Goal: Task Accomplishment & Management: Manage account settings

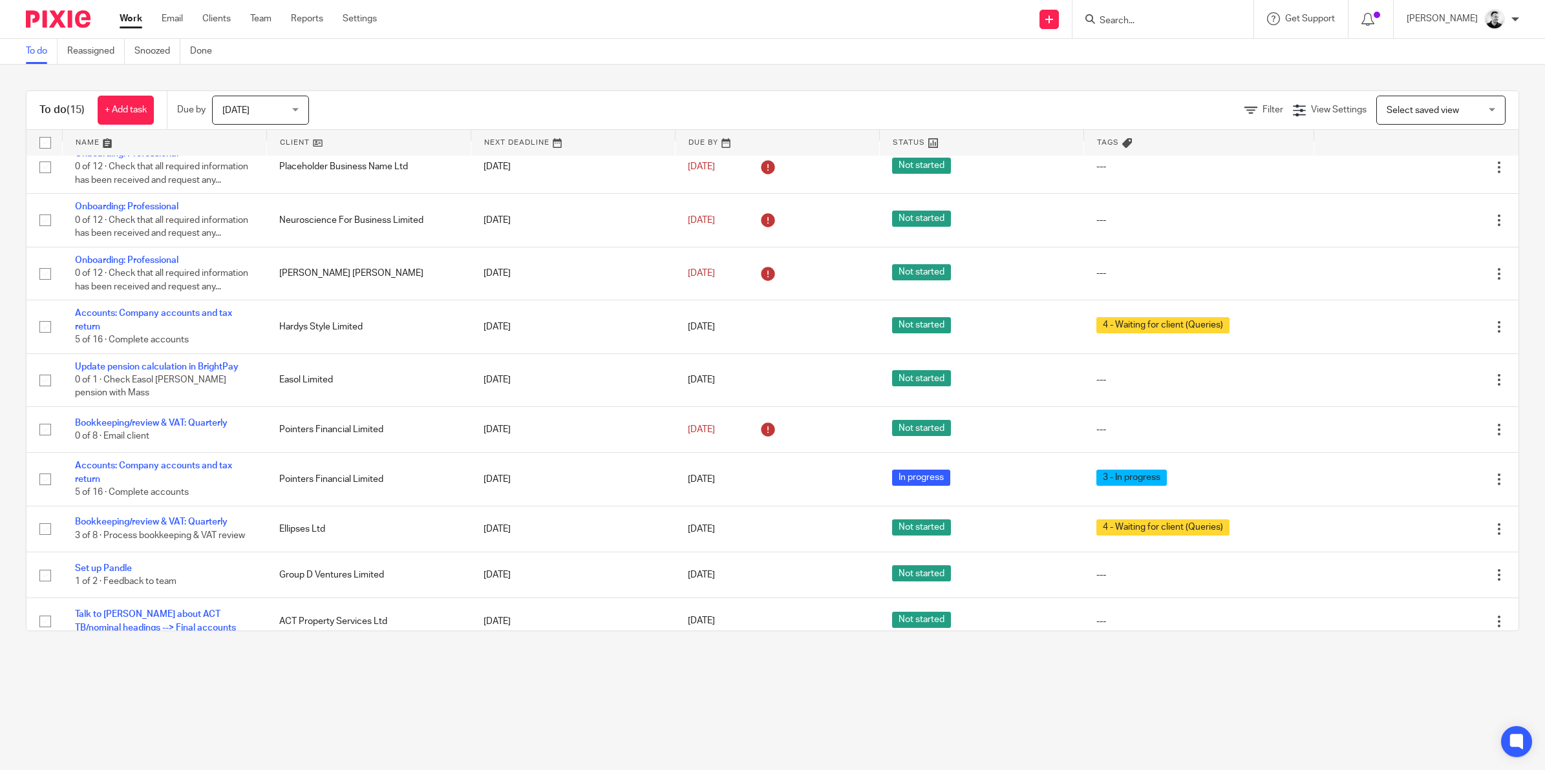
scroll to position [242, 0]
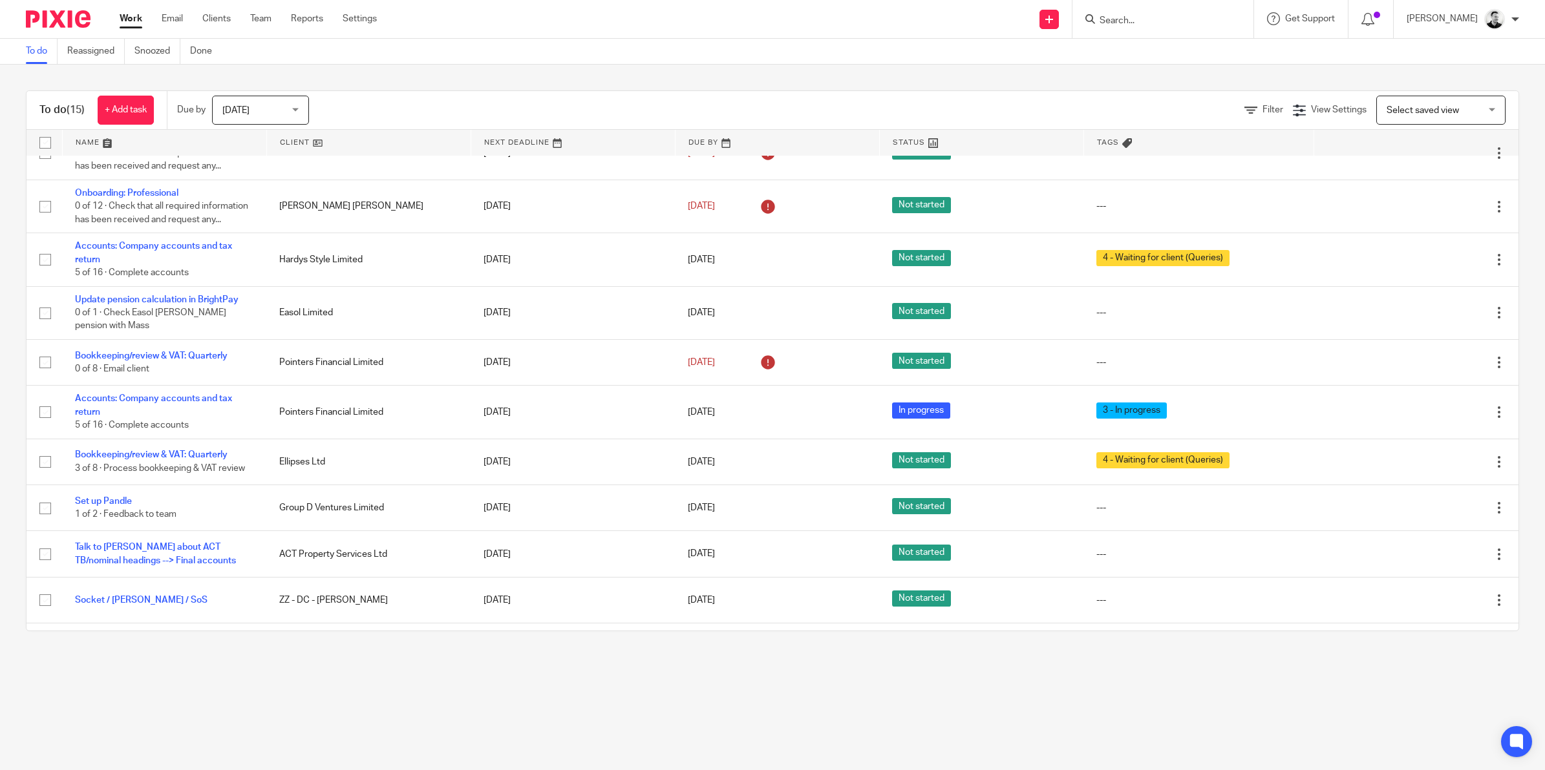
click at [1146, 16] on input "Search" at bounding box center [1156, 22] width 116 height 12
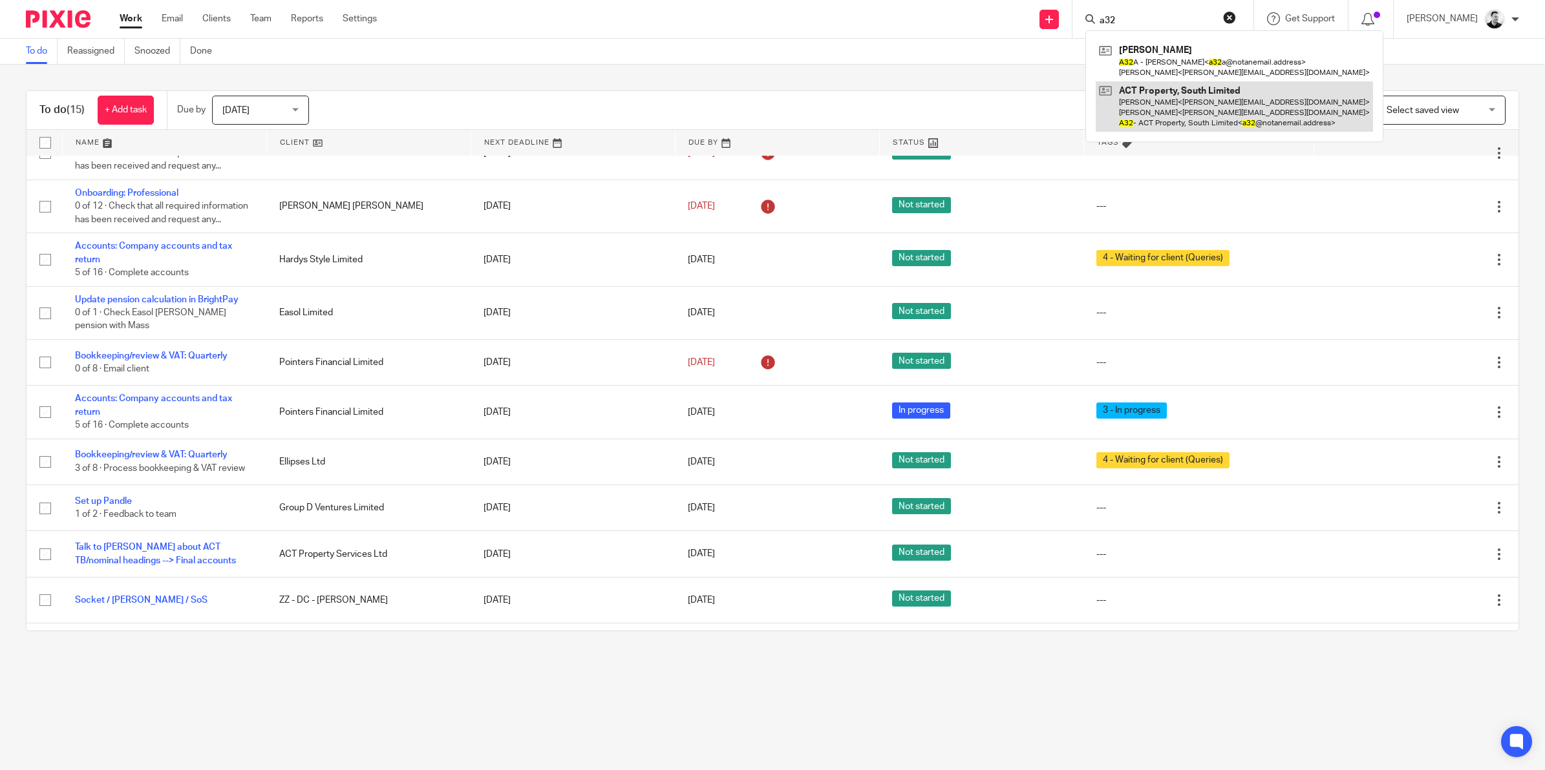
type input "a32"
click at [1173, 103] on link at bounding box center [1233, 106] width 277 height 51
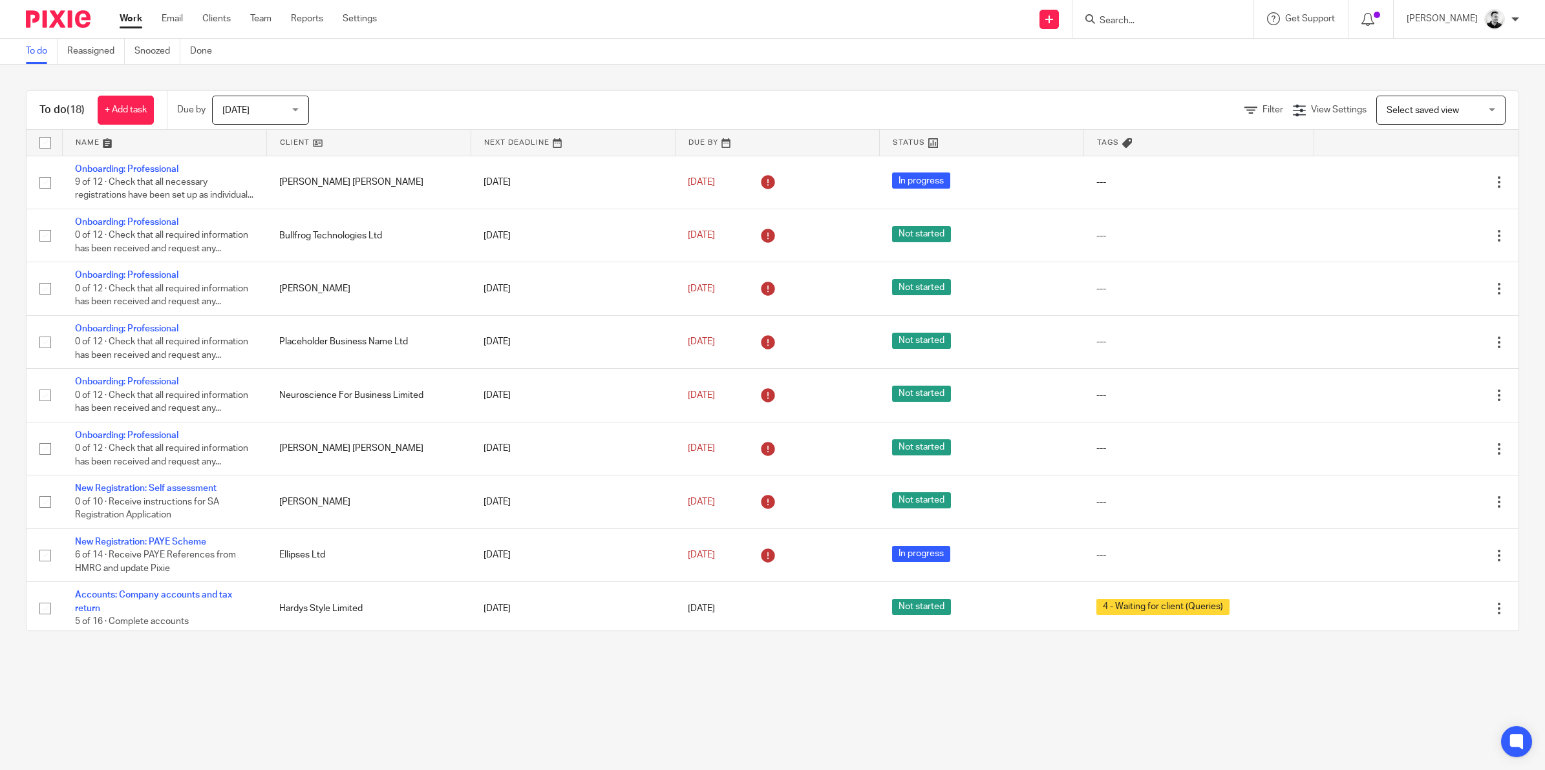
click at [1152, 16] on input "Search" at bounding box center [1156, 22] width 116 height 12
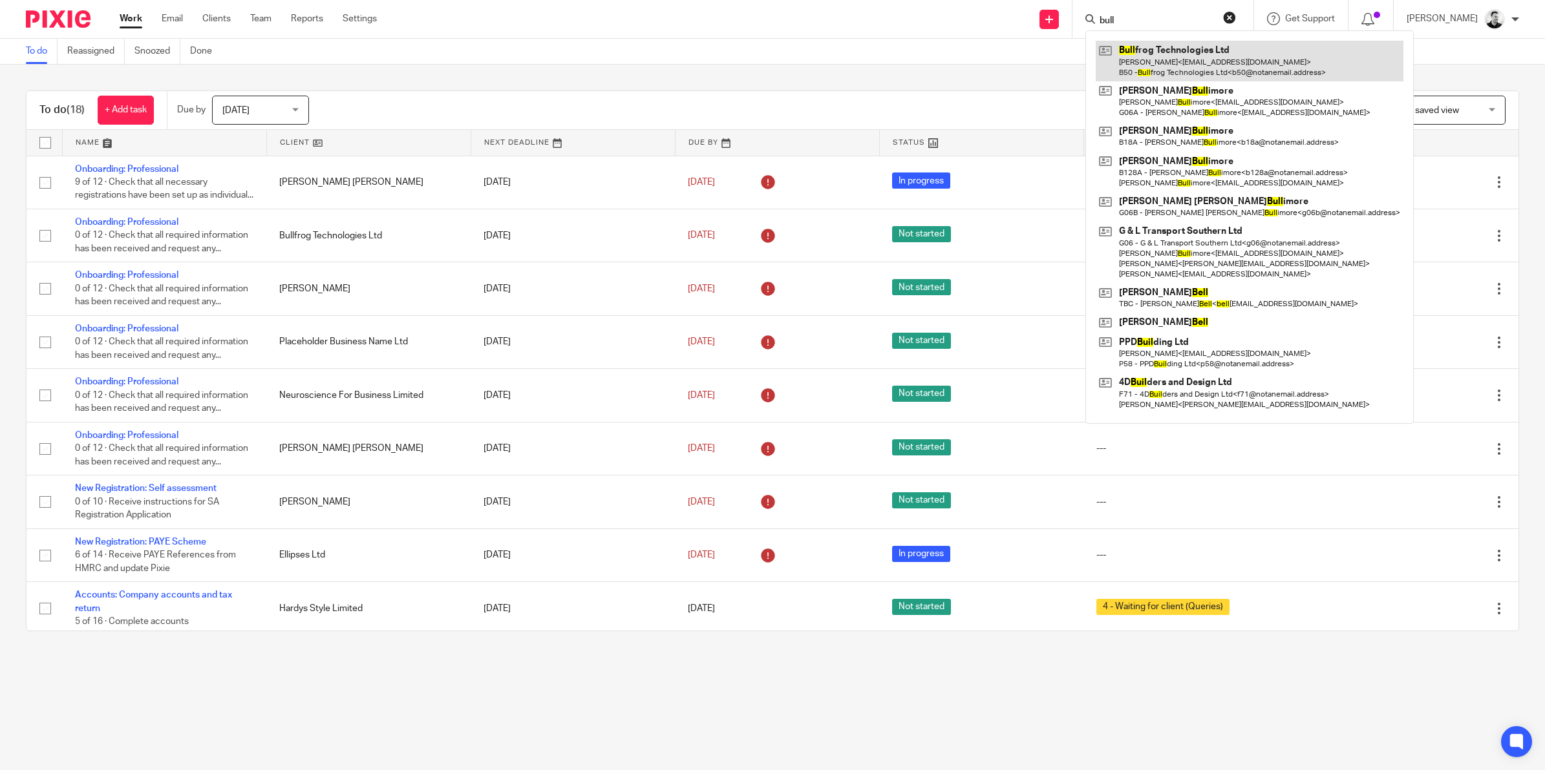
type input "bull"
click at [1162, 56] on link at bounding box center [1249, 61] width 308 height 40
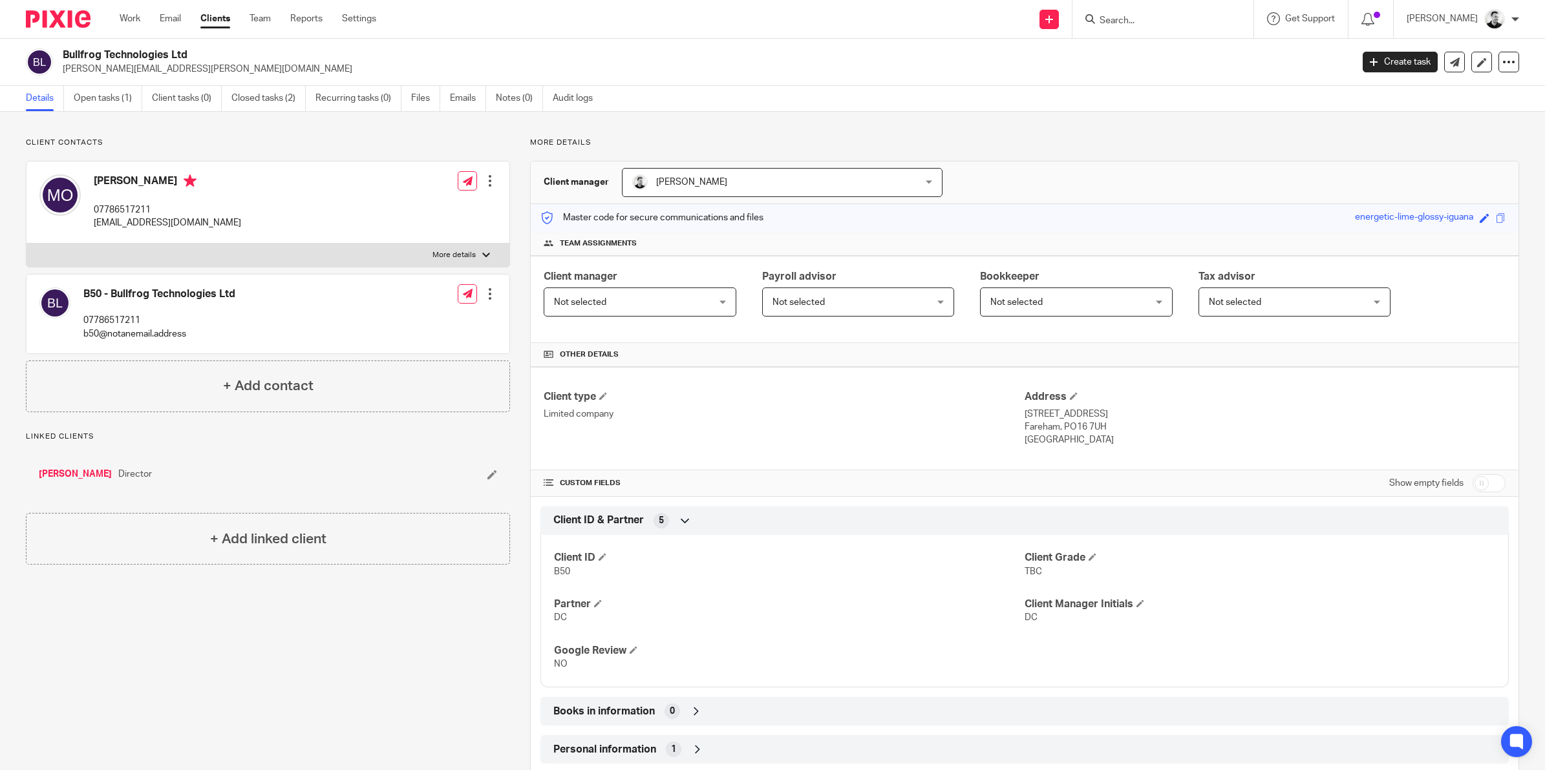
click at [1472, 483] on input "checkbox" at bounding box center [1488, 483] width 33 height 18
checkbox input "true"
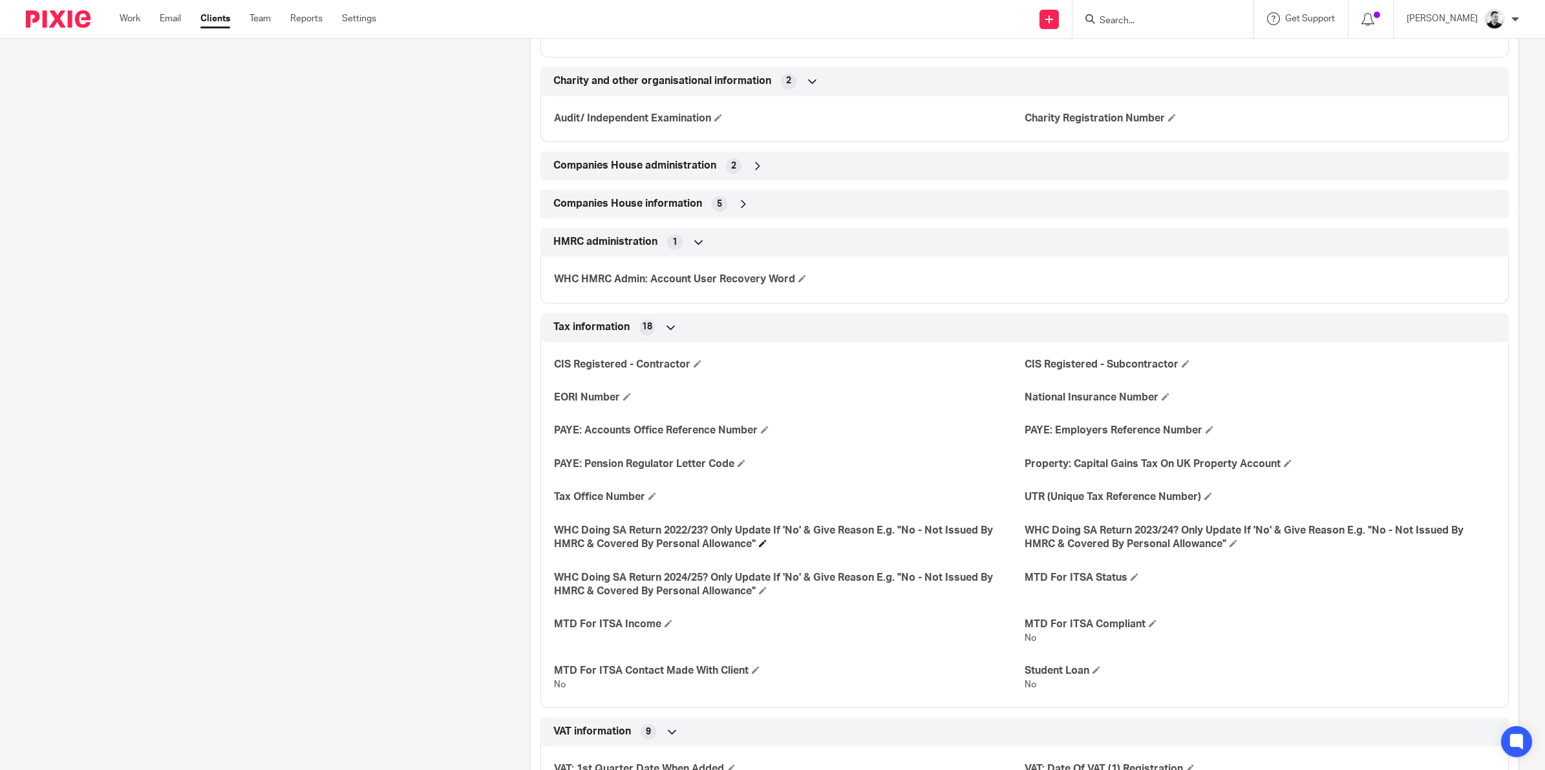
scroll to position [1454, 0]
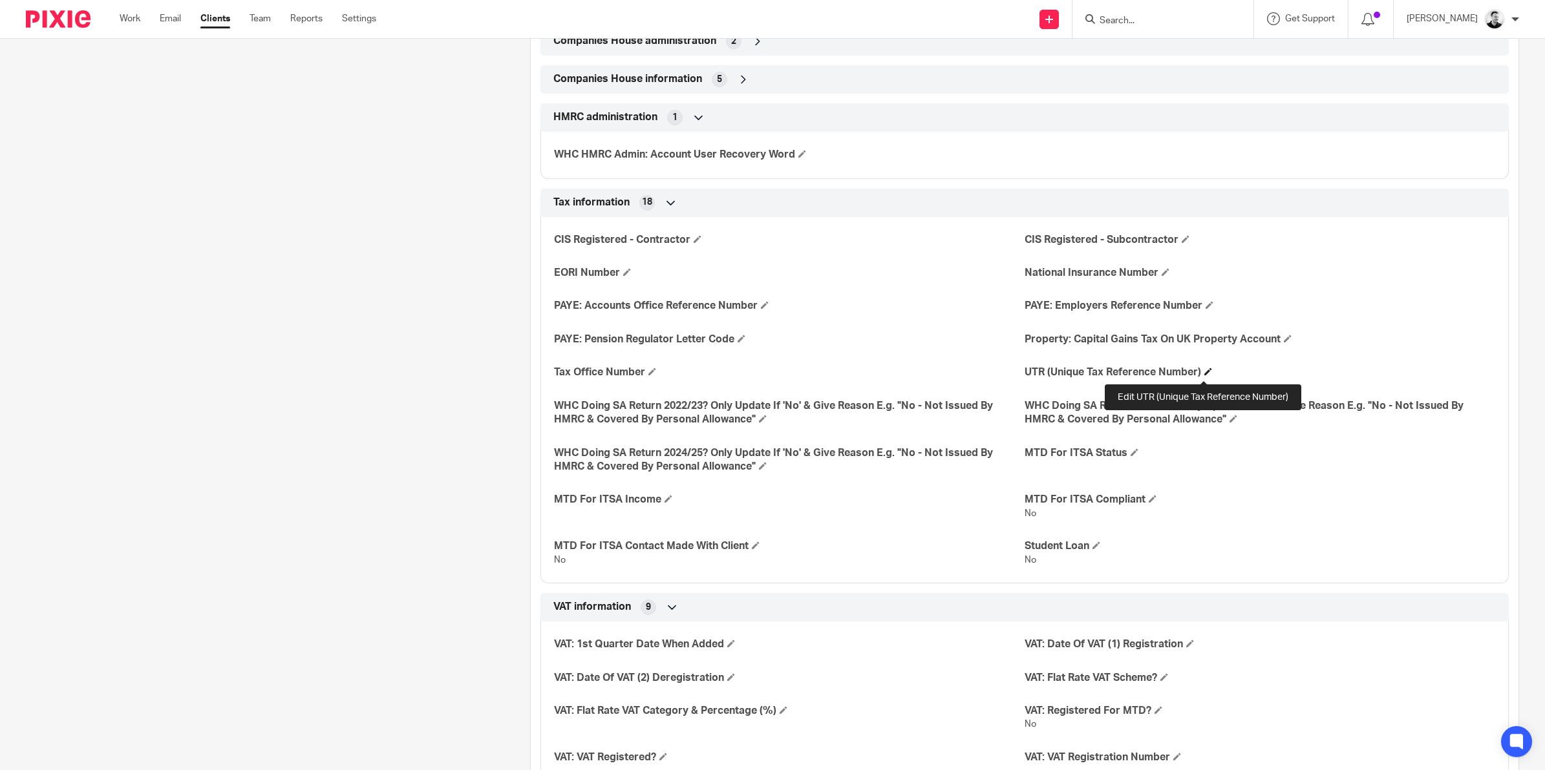
click at [1204, 372] on span at bounding box center [1208, 372] width 8 height 8
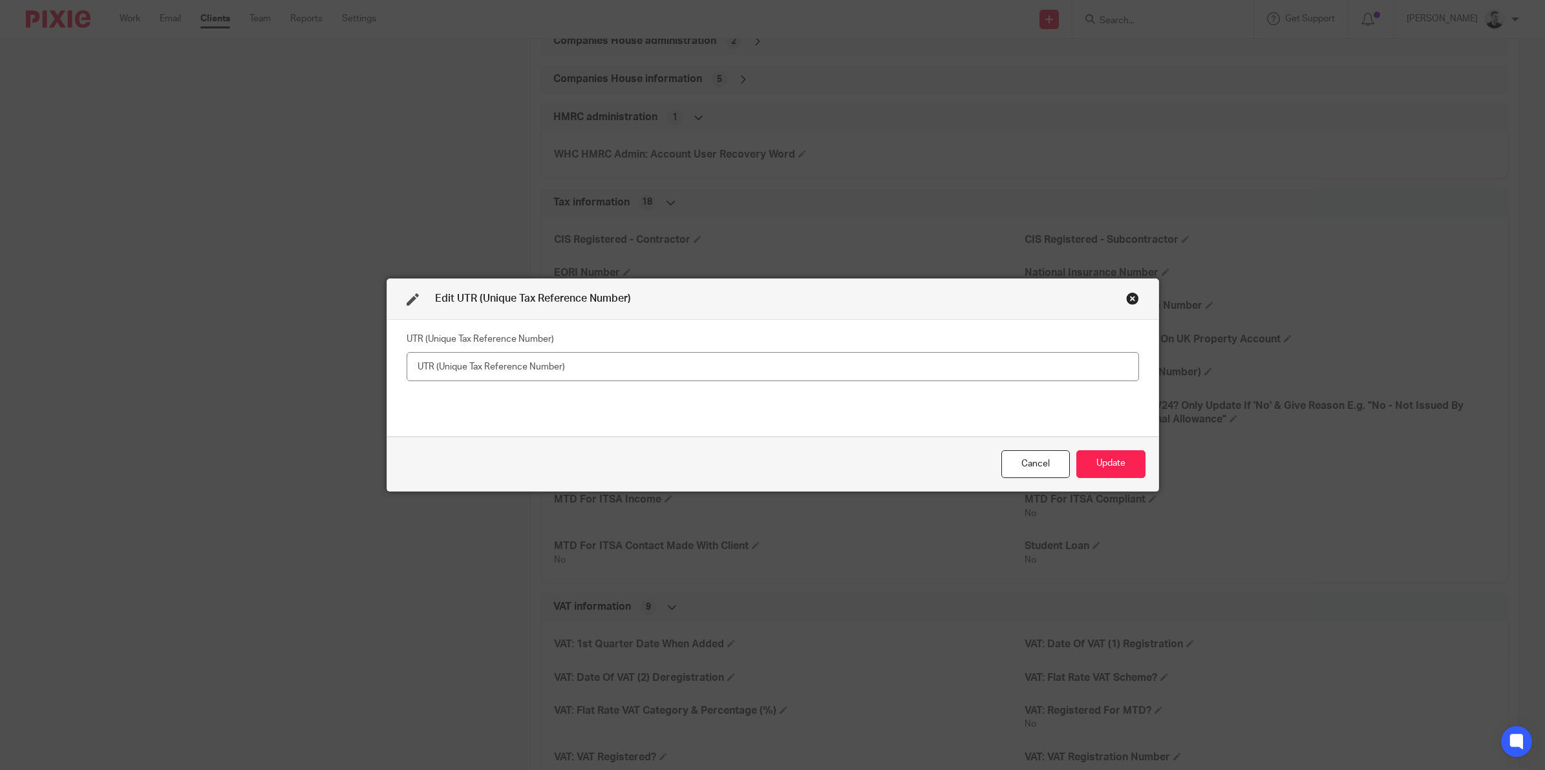
click at [870, 373] on input "text" at bounding box center [773, 366] width 732 height 29
type input "4710418906"
click at [1125, 463] on button "Update" at bounding box center [1110, 464] width 69 height 28
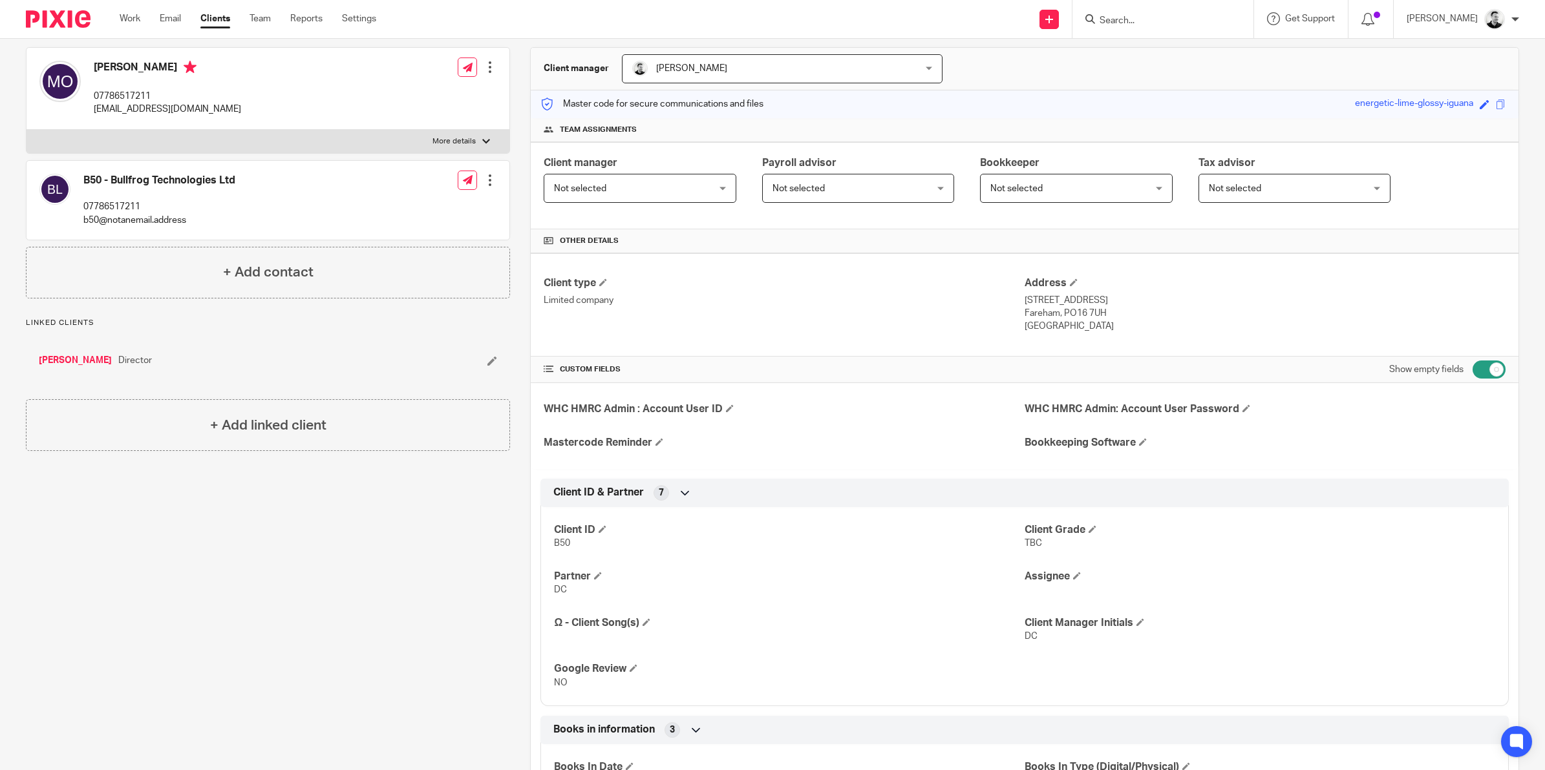
scroll to position [0, 0]
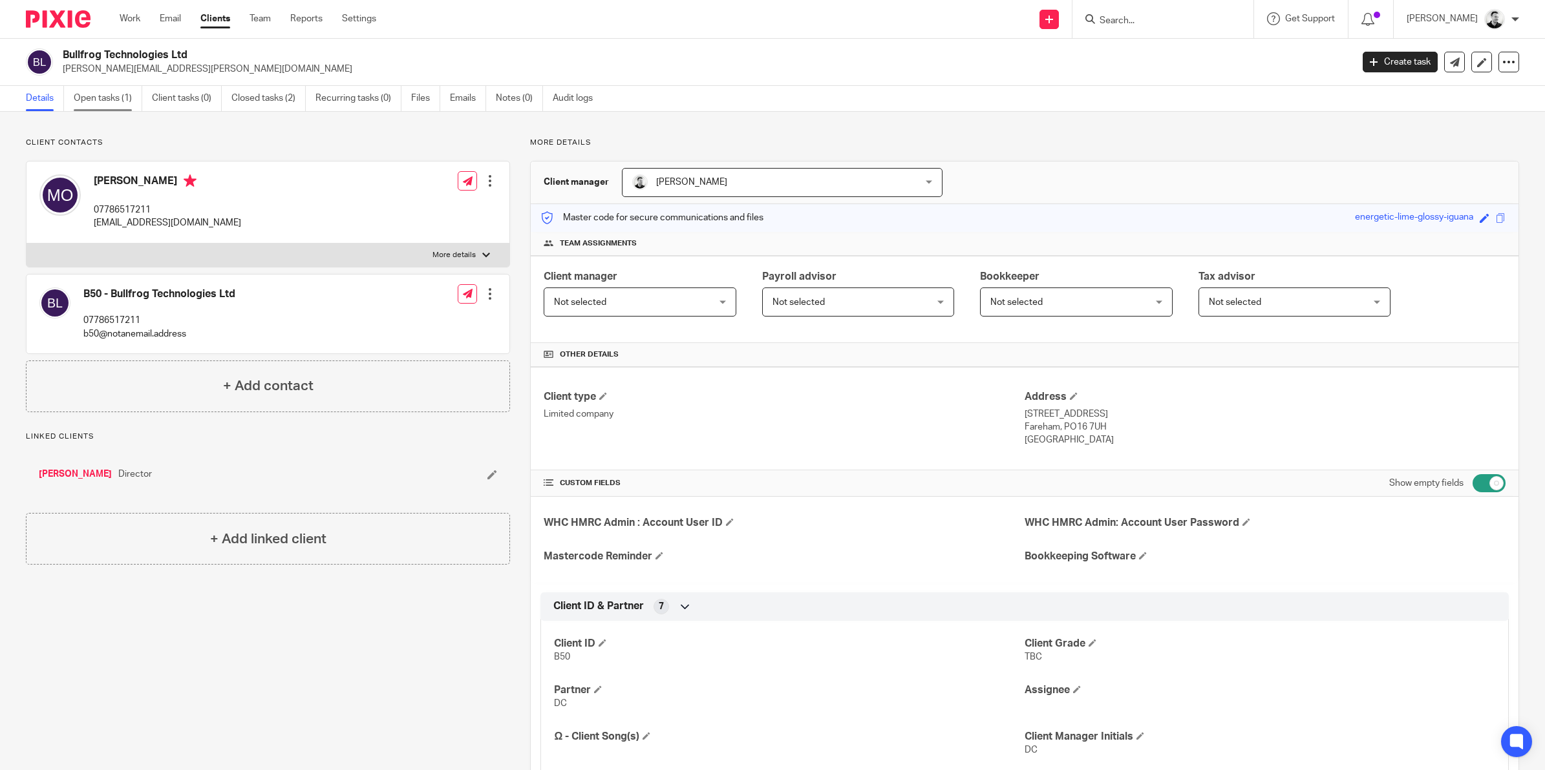
click at [105, 101] on link "Open tasks (1)" at bounding box center [108, 98] width 69 height 25
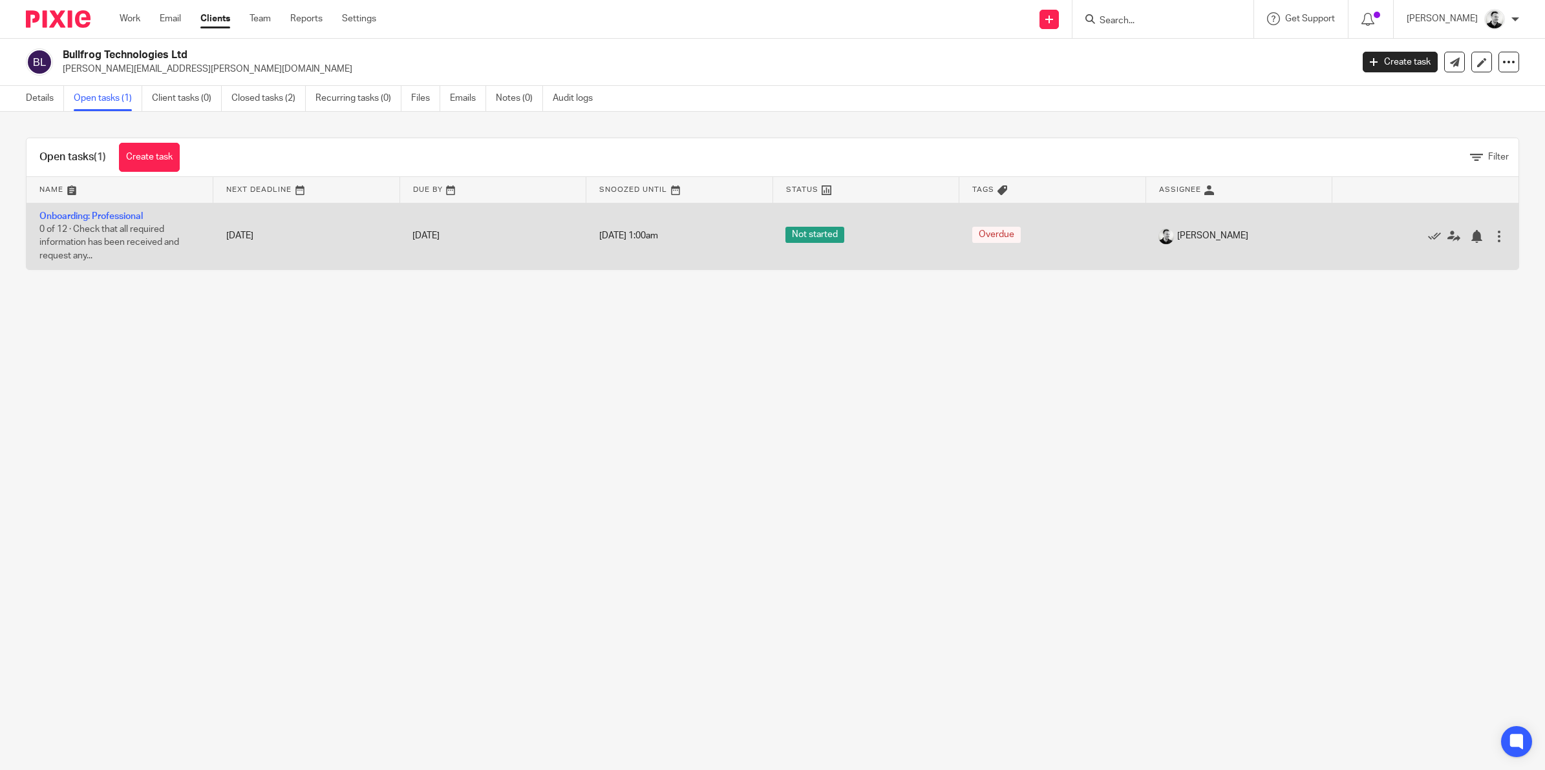
click at [123, 208] on td "Onboarding: Professional 0 of 12 · Check that all required information has been…" at bounding box center [119, 236] width 187 height 67
click at [127, 214] on link "Onboarding: Professional" at bounding box center [90, 216] width 103 height 9
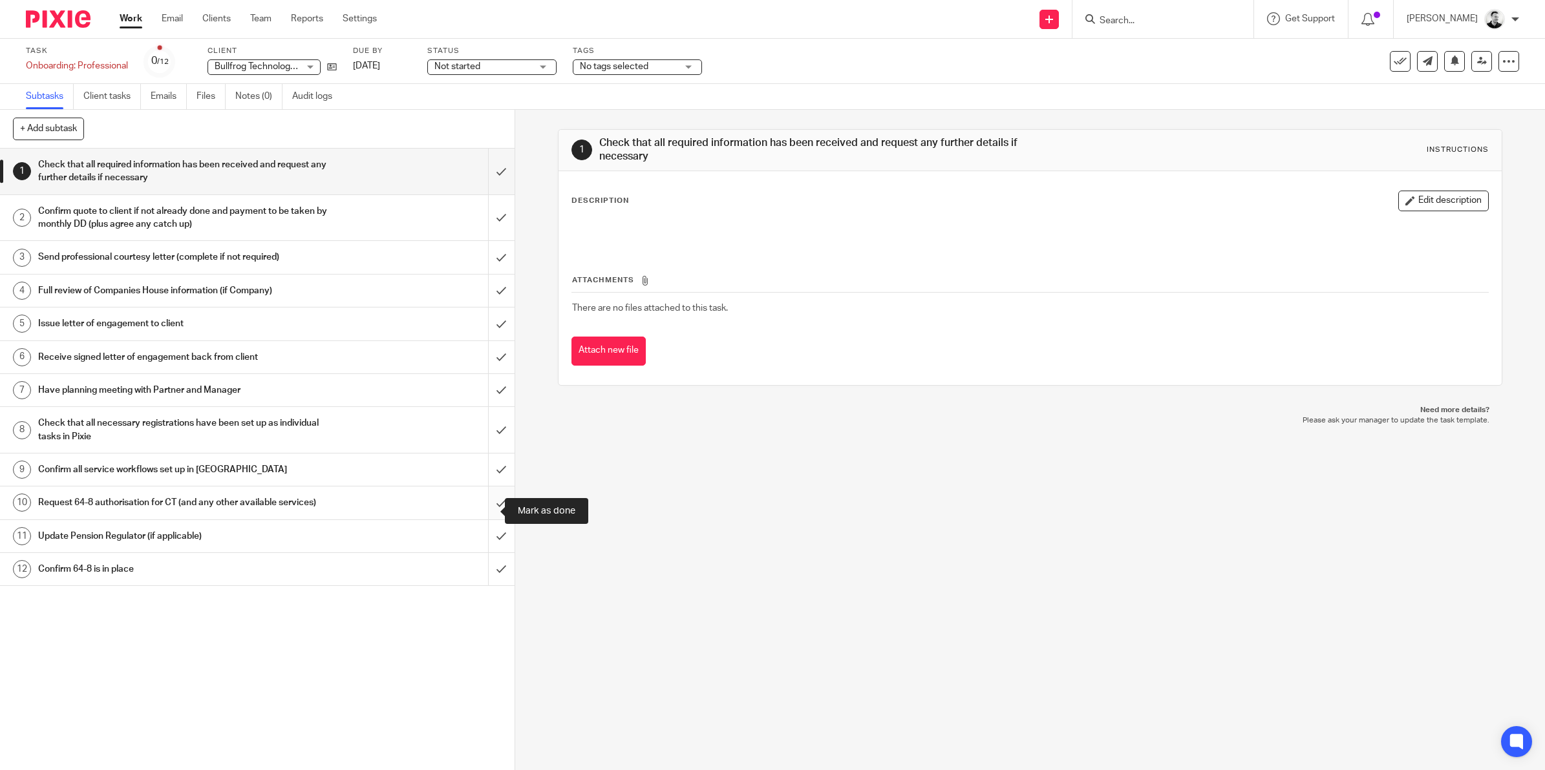
click at [482, 507] on input "submit" at bounding box center [257, 503] width 514 height 32
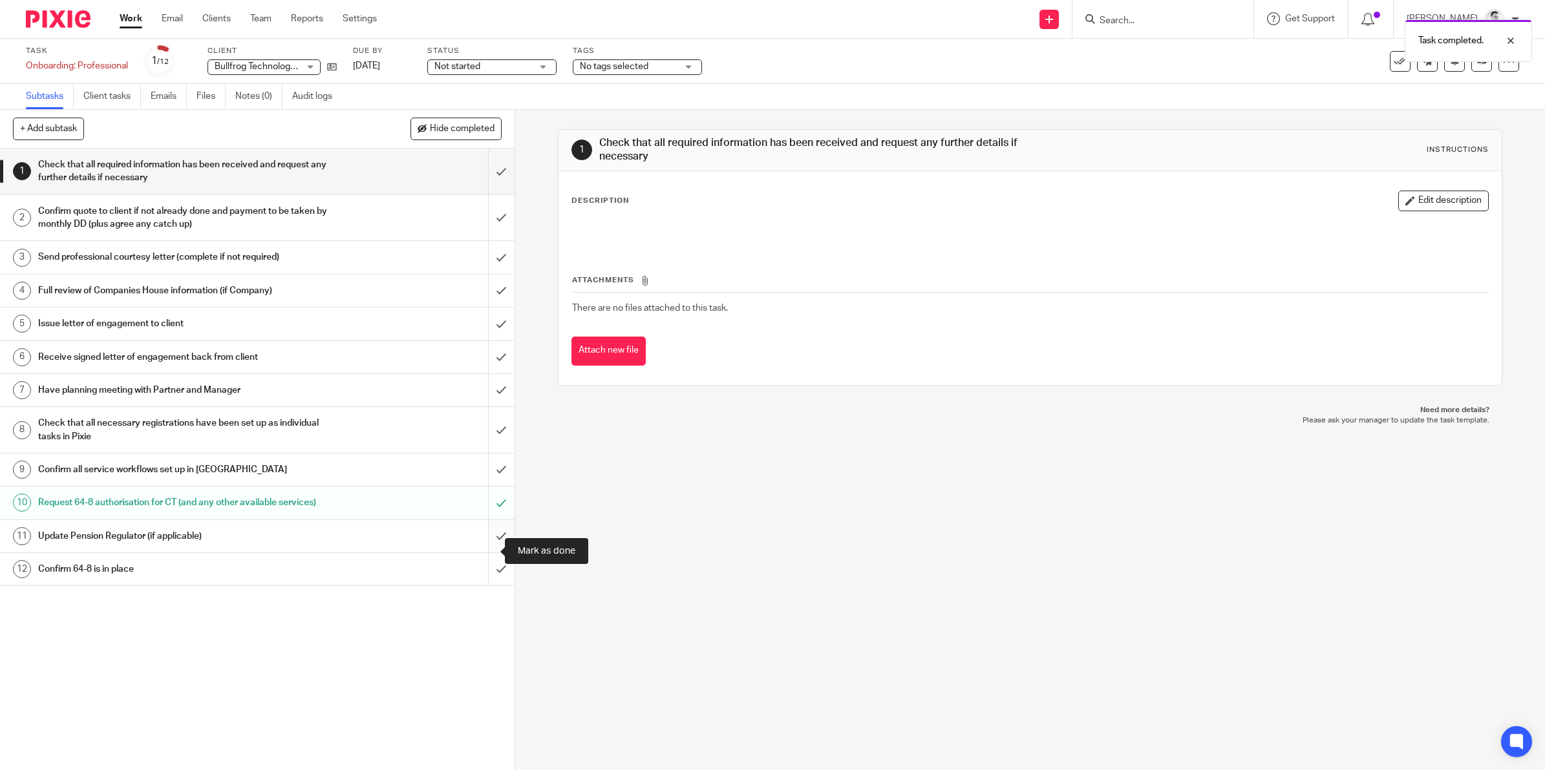
click at [488, 549] on input "submit" at bounding box center [257, 536] width 514 height 32
click at [483, 256] on input "submit" at bounding box center [257, 257] width 514 height 32
click at [486, 281] on input "submit" at bounding box center [257, 291] width 514 height 32
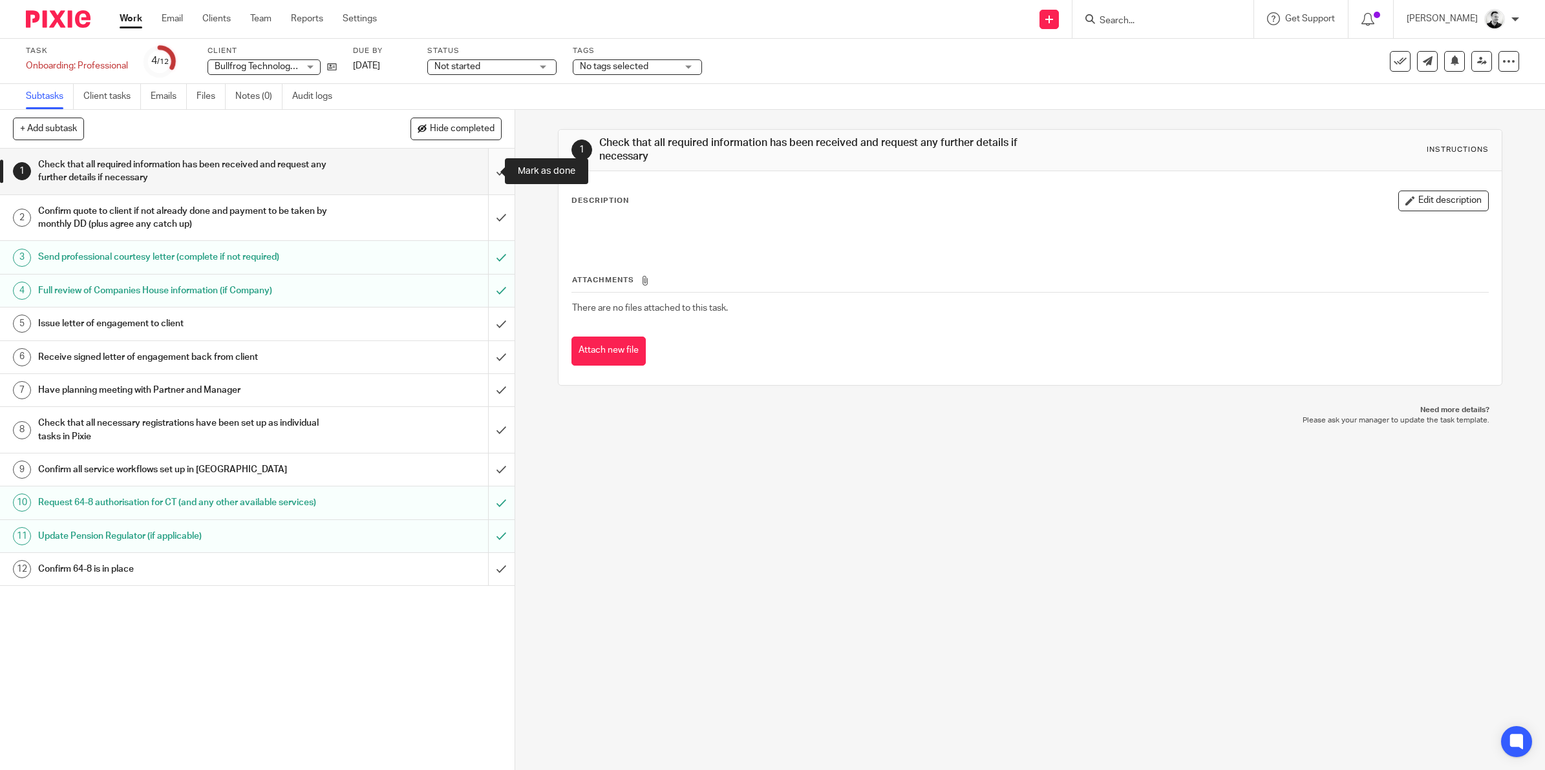
click at [487, 173] on input "submit" at bounding box center [257, 172] width 514 height 46
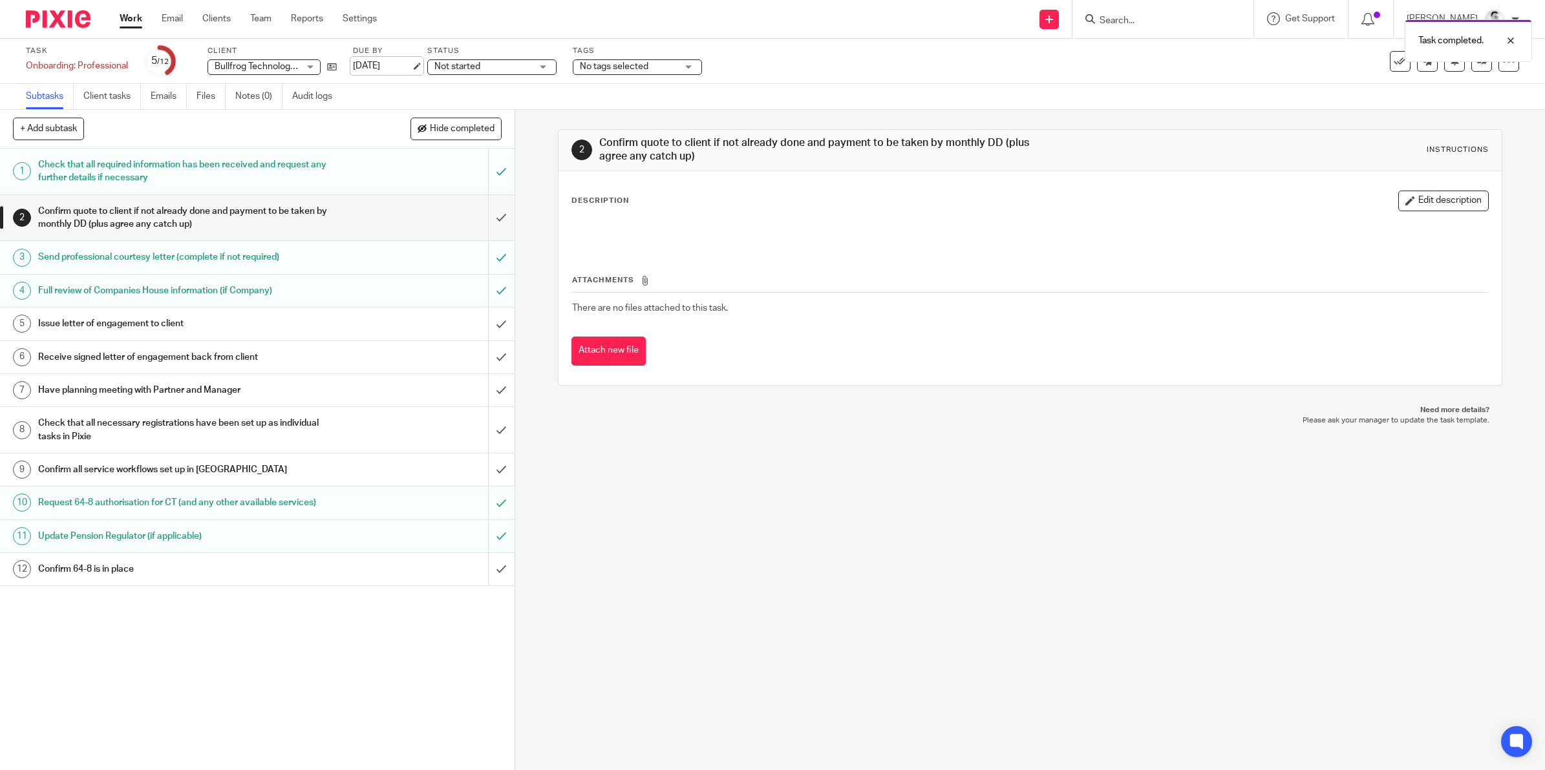
click at [388, 59] on link "13 Aug 2025" at bounding box center [382, 66] width 58 height 14
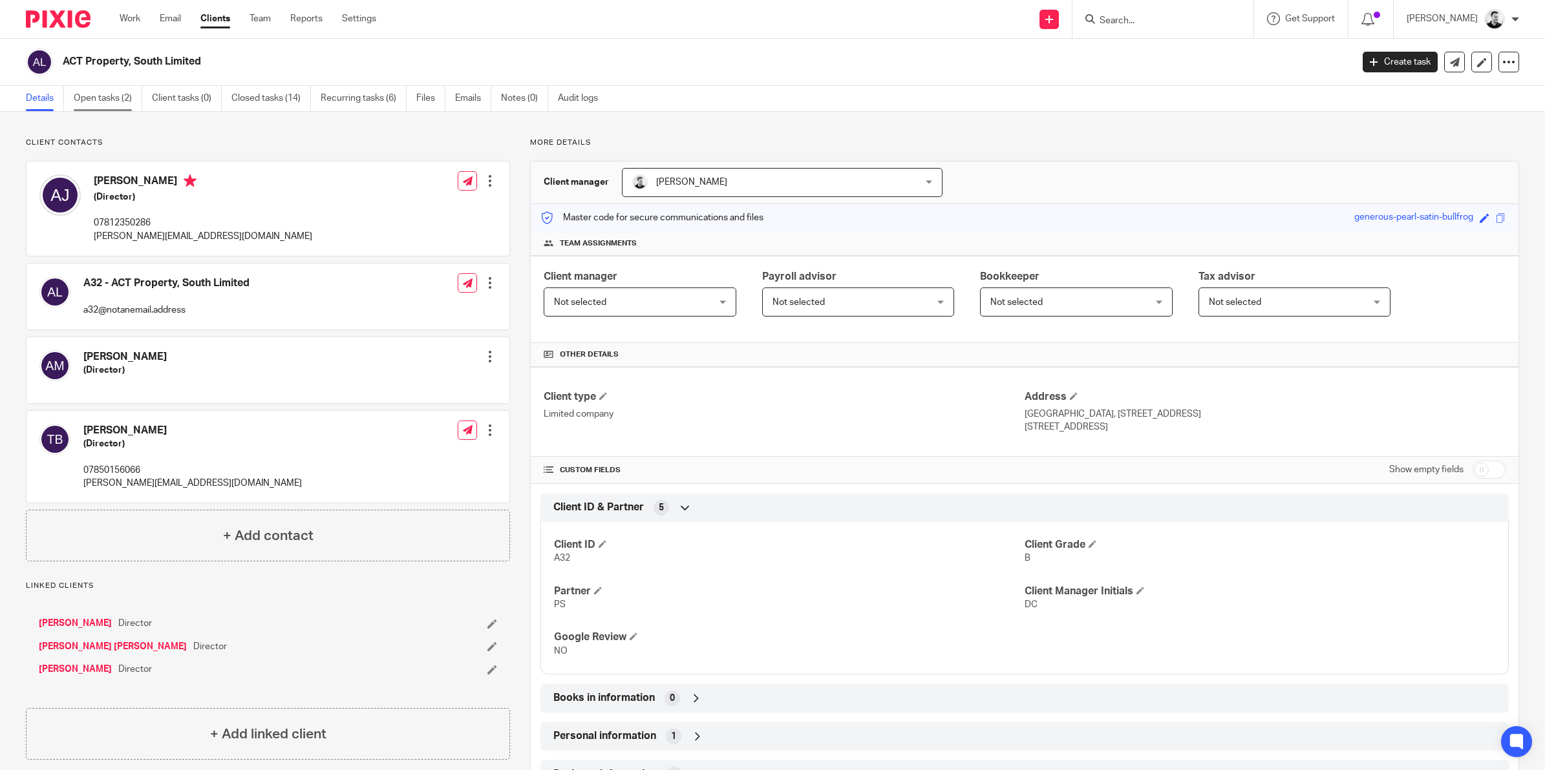
click at [109, 97] on link "Open tasks (2)" at bounding box center [108, 98] width 69 height 25
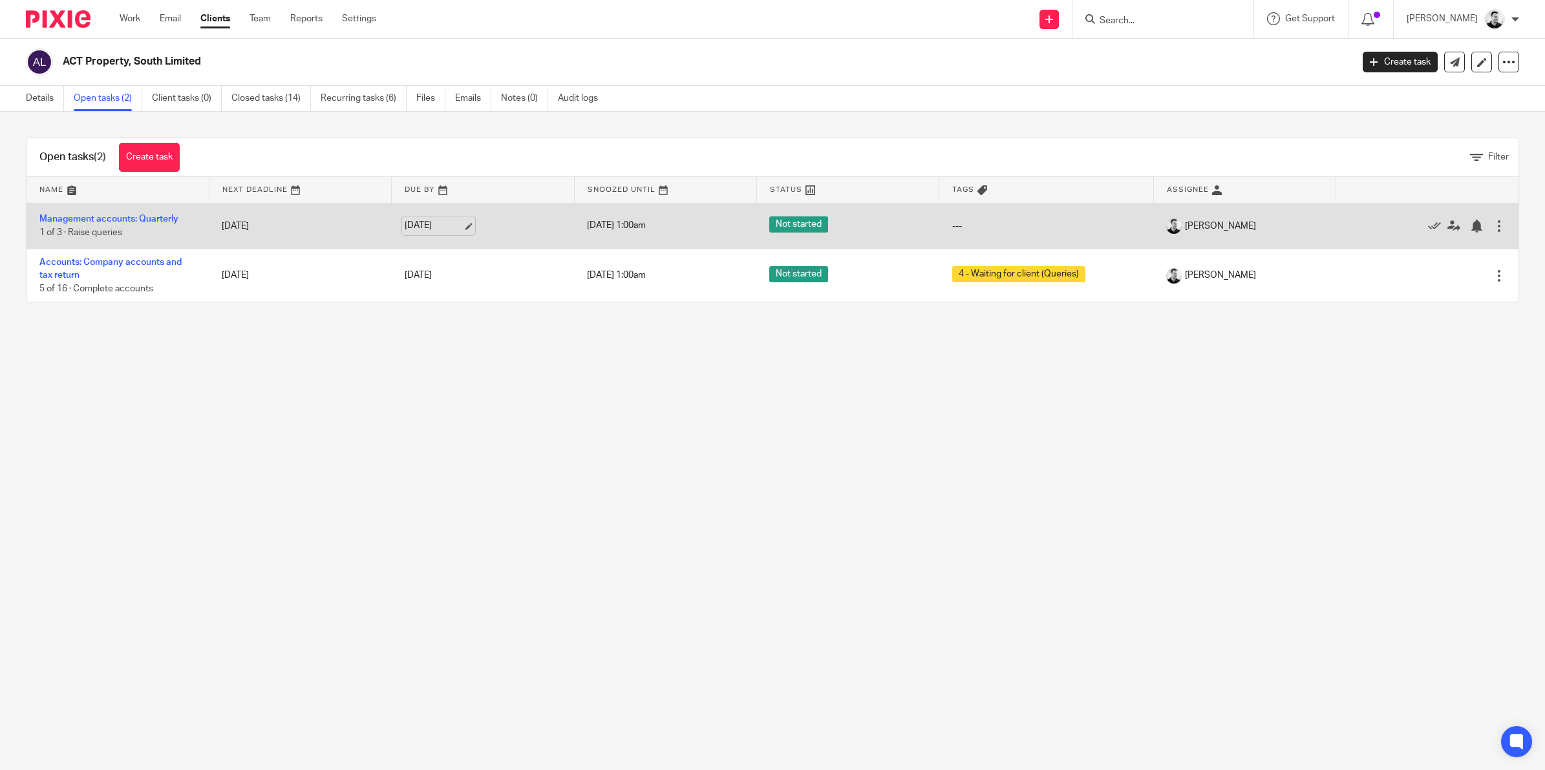
click at [443, 221] on link "[DATE]" at bounding box center [434, 226] width 58 height 14
click at [1447, 224] on icon at bounding box center [1453, 226] width 13 height 13
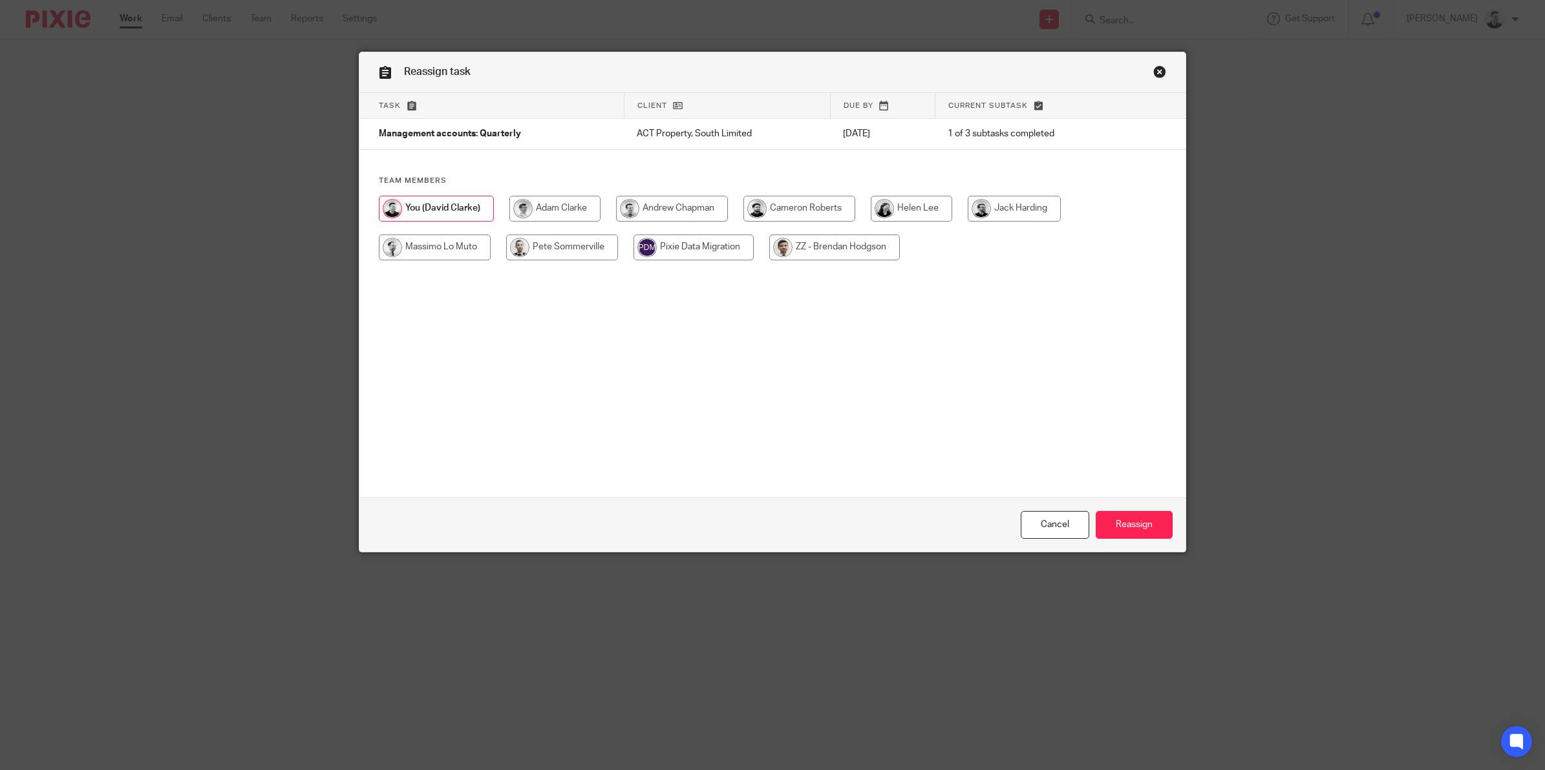
click at [551, 208] on input "radio" at bounding box center [554, 209] width 91 height 26
radio input "true"
click at [1149, 517] on input "Reassign" at bounding box center [1133, 525] width 77 height 28
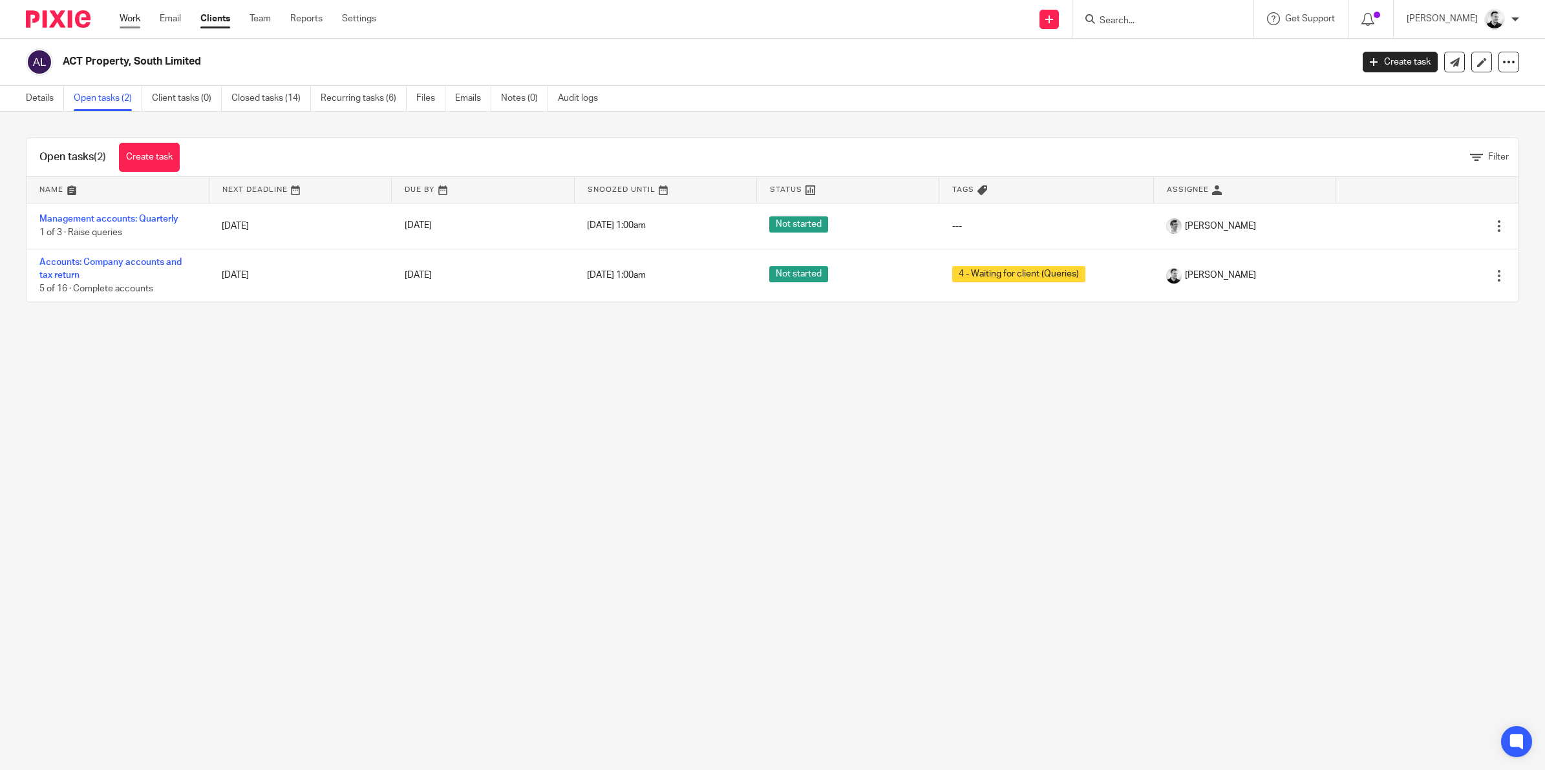
click at [134, 17] on link "Work" at bounding box center [130, 18] width 21 height 13
